Goal: Task Accomplishment & Management: Use online tool/utility

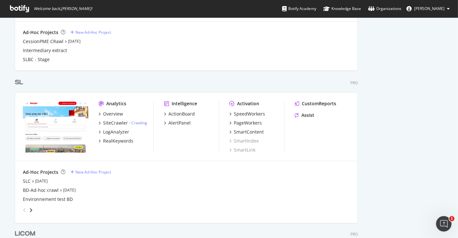
scroll to position [559, 0]
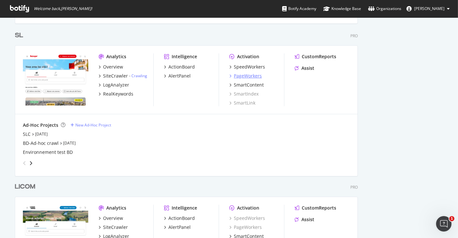
click at [246, 73] on div "PageWorkers" at bounding box center [248, 76] width 28 height 6
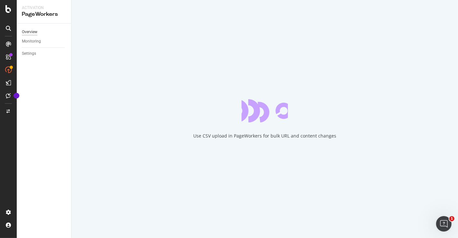
click at [35, 31] on div "Overview" at bounding box center [29, 32] width 15 height 7
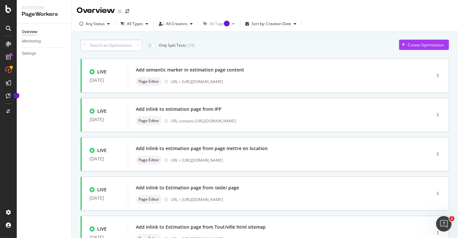
click at [117, 45] on input at bounding box center [112, 45] width 62 height 11
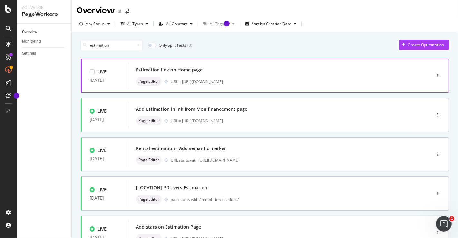
click at [227, 73] on div "Estimation link on Home page" at bounding box center [270, 69] width 268 height 9
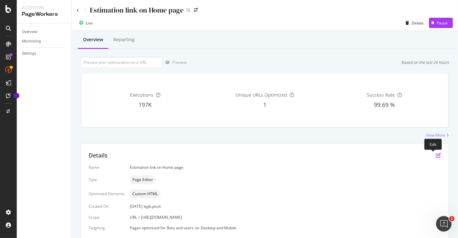
click at [436, 155] on icon "pen-to-square" at bounding box center [438, 155] width 5 height 5
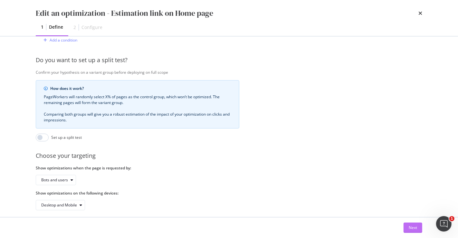
click at [404, 226] on button "Next" at bounding box center [413, 228] width 19 height 10
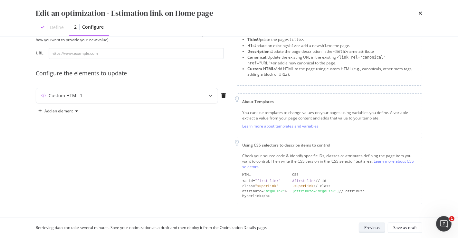
scroll to position [26, 0]
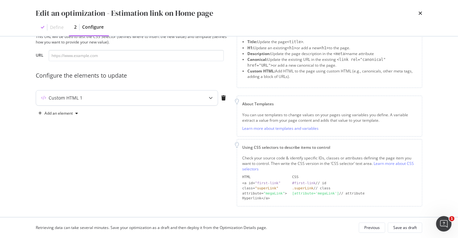
click at [112, 94] on div "Custom HTML 1" at bounding box center [127, 98] width 182 height 15
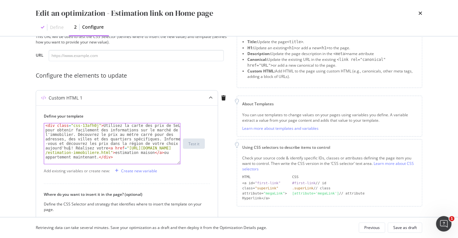
click at [69, 147] on div "< div class = "css-13afh0j" > Utilisez la carte des prix de SeLoger pour obteni…" at bounding box center [112, 179] width 137 height 113
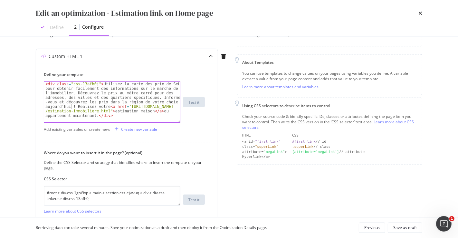
scroll to position [73, 0]
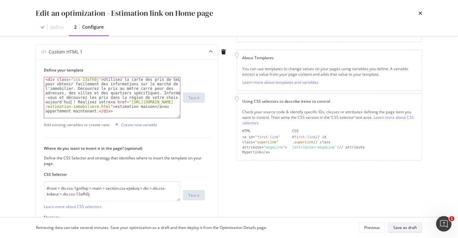
type textarea "<div class="css-13afh0j">Utilisez la carte des prix de SeLoger pour obtenir fac…"
click at [411, 229] on div "Save as draft" at bounding box center [406, 227] width 24 height 5
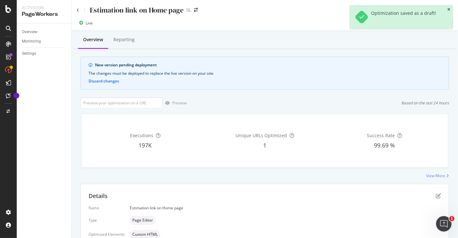
click at [449, 10] on icon "close toast" at bounding box center [449, 10] width 3 height 4
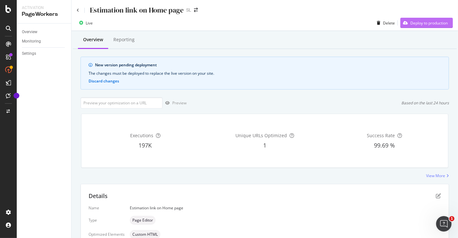
click at [431, 22] on div "Deploy to production" at bounding box center [429, 22] width 37 height 5
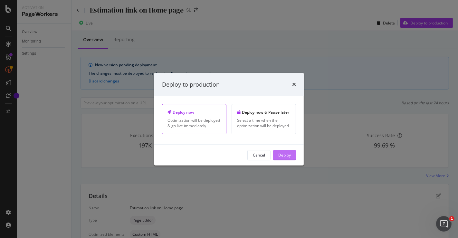
click at [286, 156] on div "Deploy" at bounding box center [284, 154] width 13 height 5
